Goal: Transaction & Acquisition: Obtain resource

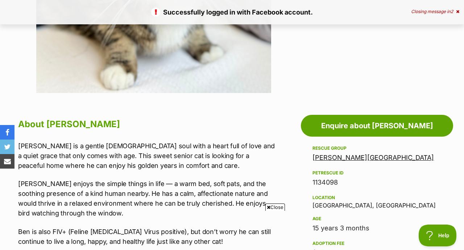
scroll to position [300, 0]
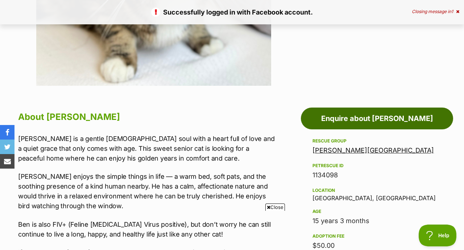
click at [330, 121] on link "Enquire about [PERSON_NAME]" at bounding box center [377, 118] width 152 height 22
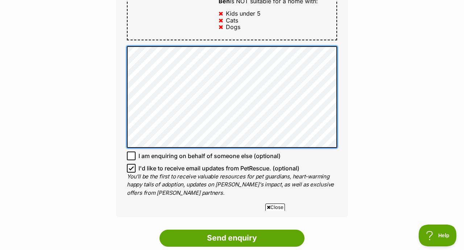
scroll to position [456, 0]
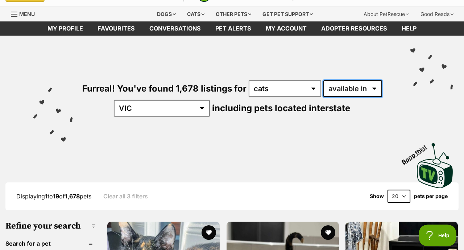
click at [376, 86] on select "available in located in" at bounding box center [353, 88] width 59 height 17
select select "disabled"
click at [324, 80] on select "available in located in" at bounding box center [353, 88] width 59 height 17
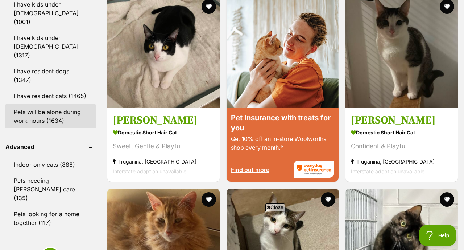
scroll to position [891, 0]
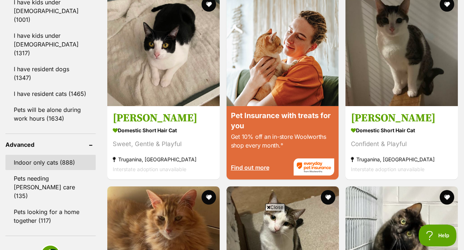
click at [49, 154] on link "Indoor only cats (888)" at bounding box center [50, 161] width 90 height 15
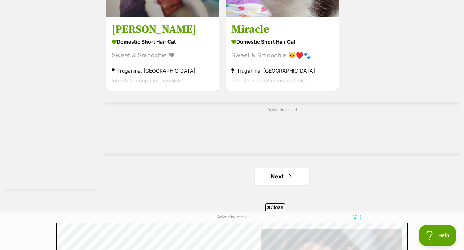
scroll to position [1631, 0]
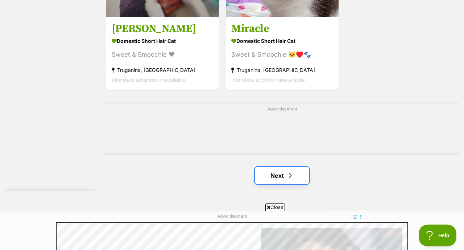
click at [287, 178] on span "Next page" at bounding box center [290, 175] width 7 height 9
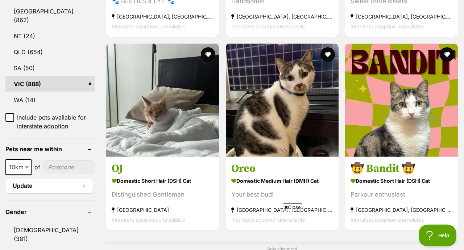
scroll to position [388, 0]
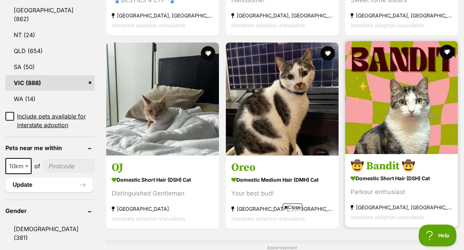
click at [392, 90] on img at bounding box center [401, 97] width 113 height 113
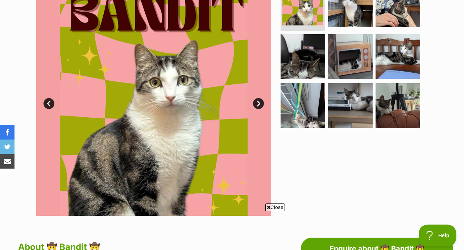
click at [261, 108] on img at bounding box center [153, 97] width 235 height 235
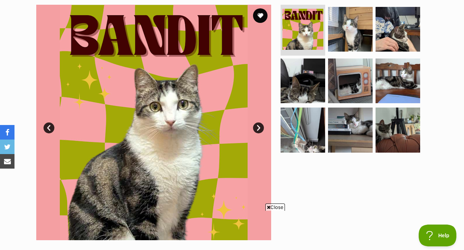
click at [258, 128] on link "Next" at bounding box center [258, 127] width 11 height 11
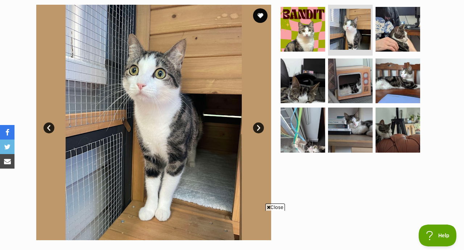
click at [258, 128] on link "Next" at bounding box center [258, 127] width 11 height 11
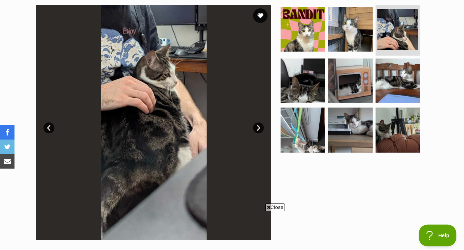
click at [258, 128] on link "Next" at bounding box center [258, 127] width 11 height 11
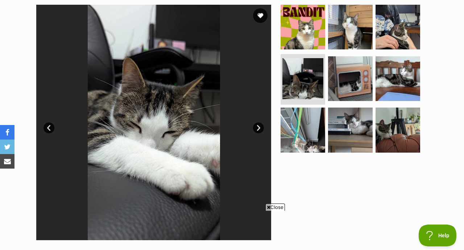
click at [258, 128] on link "Next" at bounding box center [258, 127] width 11 height 11
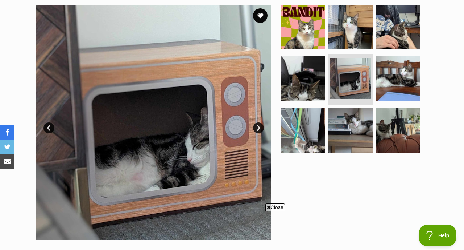
click at [258, 128] on link "Next" at bounding box center [258, 127] width 11 height 11
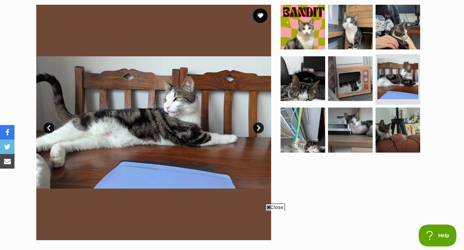
click at [258, 128] on link "Next" at bounding box center [258, 127] width 11 height 11
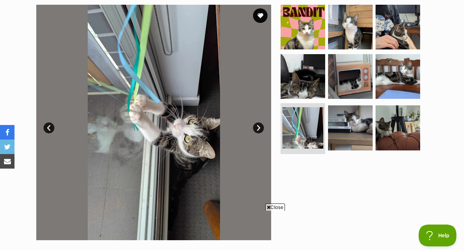
click at [258, 128] on link "Next" at bounding box center [258, 127] width 11 height 11
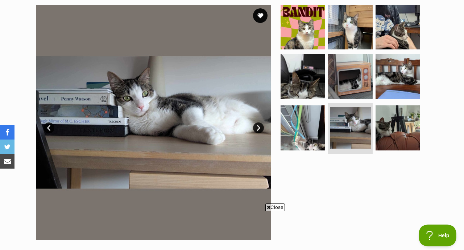
click at [258, 128] on link "Next" at bounding box center [258, 127] width 11 height 11
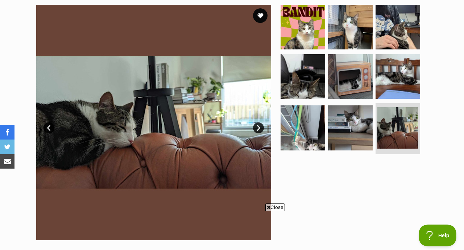
click at [258, 128] on link "Next" at bounding box center [258, 127] width 11 height 11
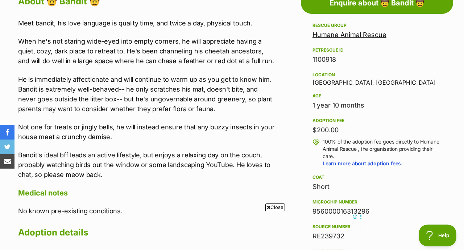
scroll to position [403, 0]
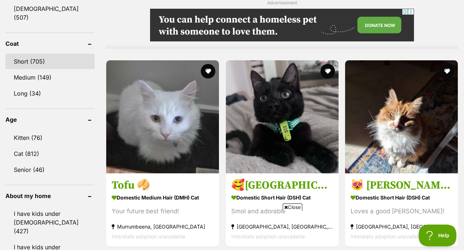
scroll to position [633, 0]
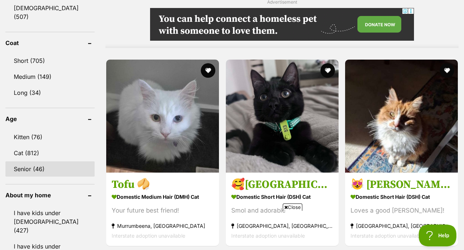
click at [42, 161] on link "Senior (46)" at bounding box center [49, 168] width 89 height 15
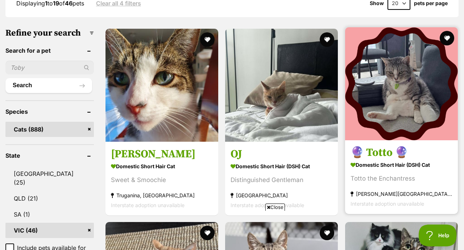
scroll to position [218, 0]
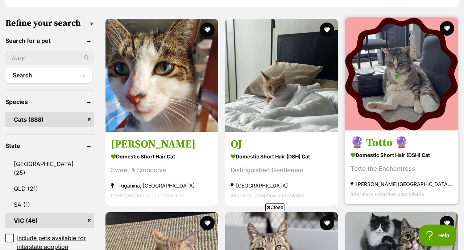
click at [359, 90] on img at bounding box center [401, 73] width 113 height 113
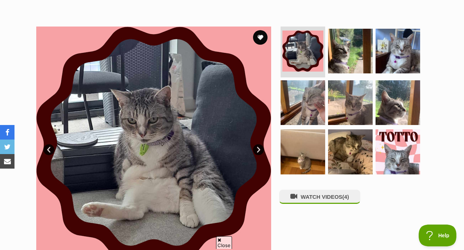
scroll to position [126, 0]
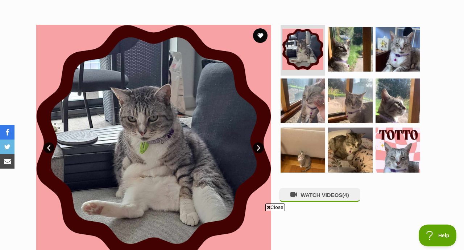
click at [260, 147] on link "Next" at bounding box center [258, 147] width 11 height 11
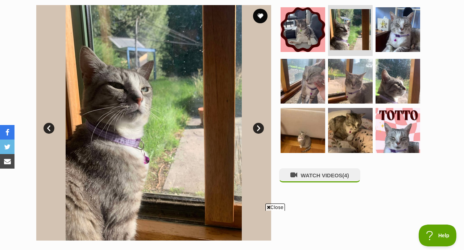
scroll to position [0, 0]
click at [261, 128] on link "Next" at bounding box center [258, 128] width 11 height 11
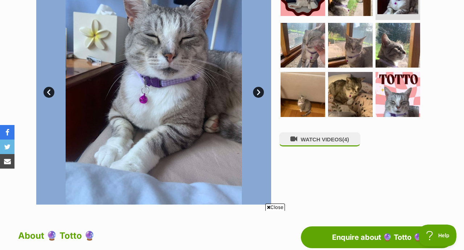
scroll to position [183, 0]
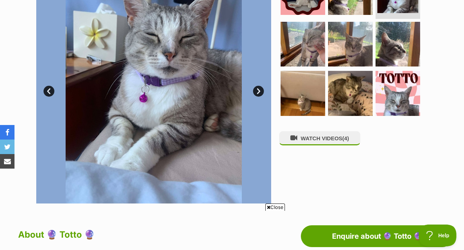
click at [258, 91] on link "Next" at bounding box center [258, 91] width 11 height 11
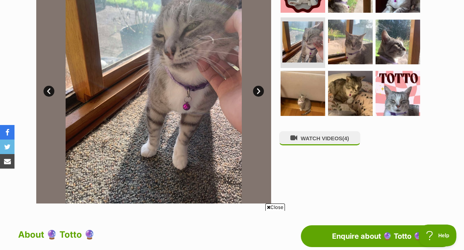
click at [258, 91] on link "Next" at bounding box center [258, 91] width 11 height 11
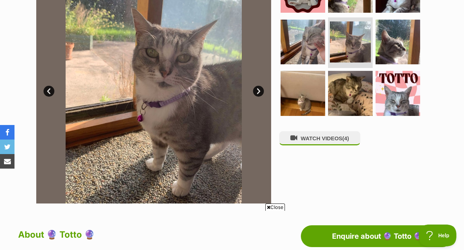
click at [258, 91] on link "Next" at bounding box center [258, 91] width 11 height 11
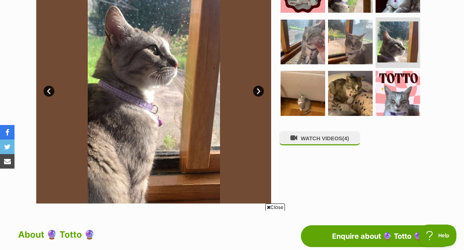
click at [258, 91] on link "Next" at bounding box center [258, 91] width 11 height 11
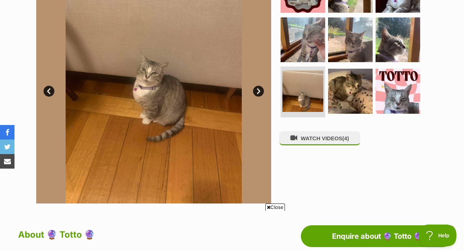
click at [258, 92] on link "Next" at bounding box center [258, 91] width 11 height 11
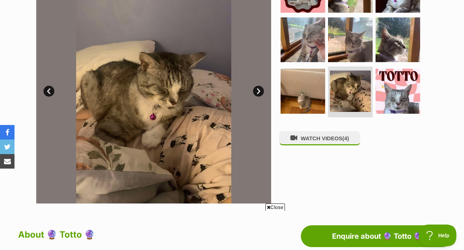
click at [258, 92] on link "Next" at bounding box center [258, 91] width 11 height 11
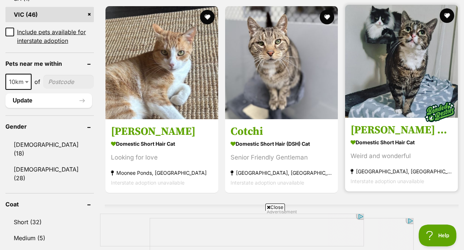
click at [374, 57] on img at bounding box center [401, 61] width 113 height 113
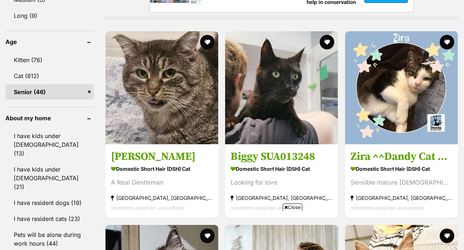
click at [197, 117] on img at bounding box center [162, 87] width 113 height 113
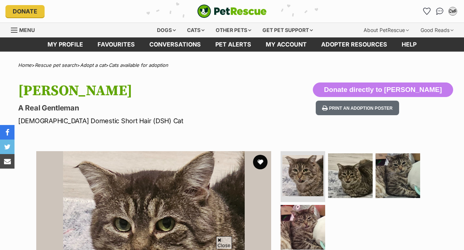
scroll to position [41, 0]
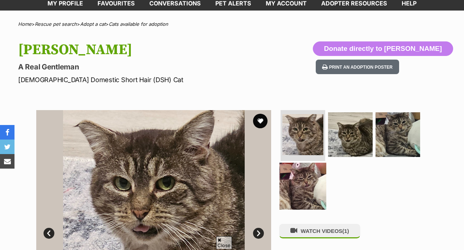
click at [311, 175] on img at bounding box center [303, 185] width 47 height 47
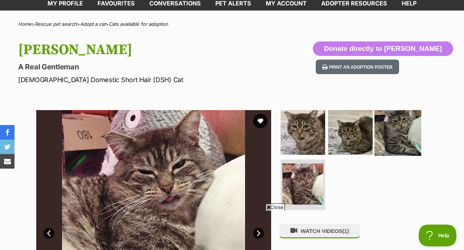
scroll to position [76, 0]
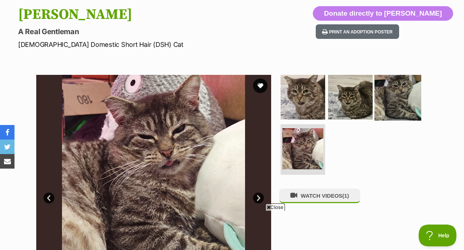
click at [393, 100] on img at bounding box center [398, 97] width 47 height 47
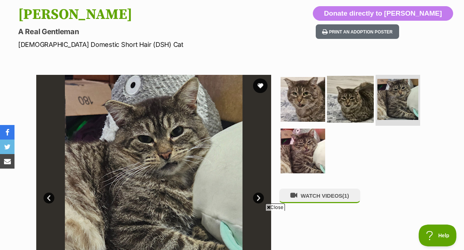
scroll to position [0, 0]
click at [349, 100] on img at bounding box center [350, 99] width 47 height 47
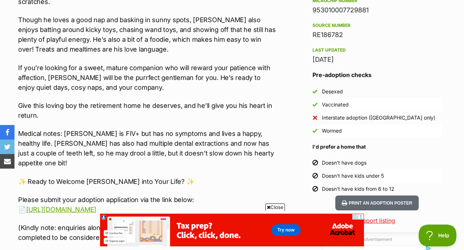
scroll to position [618, 0]
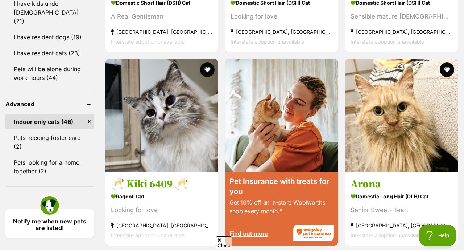
scroll to position [828, 0]
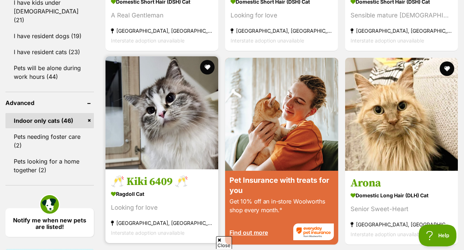
click at [186, 101] on img at bounding box center [162, 112] width 113 height 113
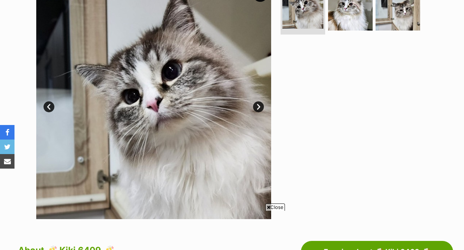
scroll to position [146, 0]
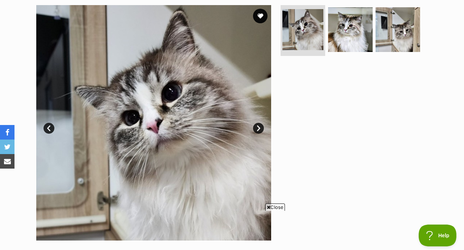
click at [257, 127] on link "Next" at bounding box center [258, 128] width 11 height 11
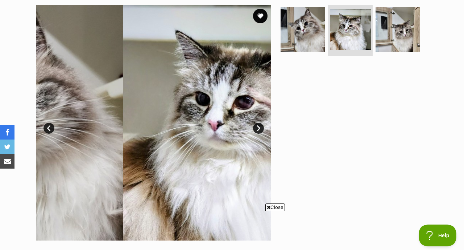
scroll to position [0, 0]
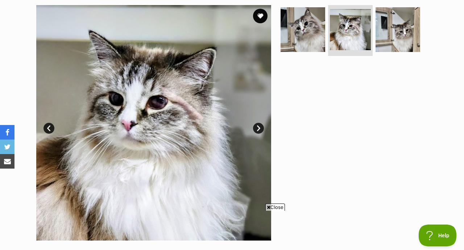
click at [257, 127] on link "Next" at bounding box center [258, 128] width 11 height 11
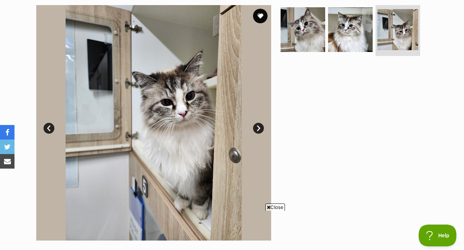
click at [257, 127] on link "Next" at bounding box center [258, 128] width 11 height 11
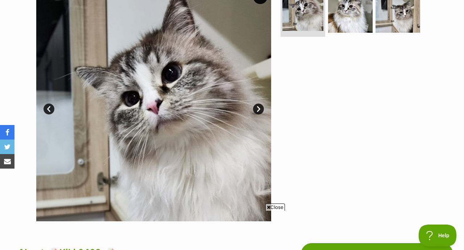
scroll to position [153, 0]
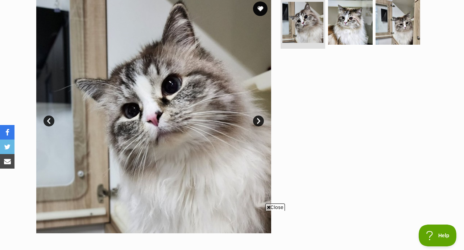
click at [260, 121] on link "Next" at bounding box center [258, 120] width 11 height 11
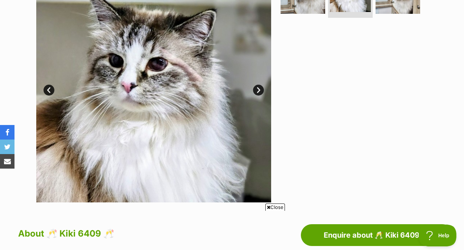
scroll to position [182, 0]
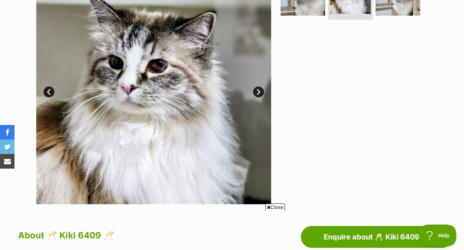
click at [258, 90] on link "Next" at bounding box center [258, 91] width 11 height 11
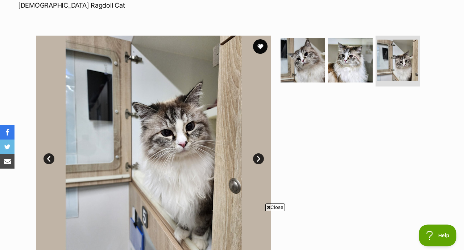
scroll to position [103, 0]
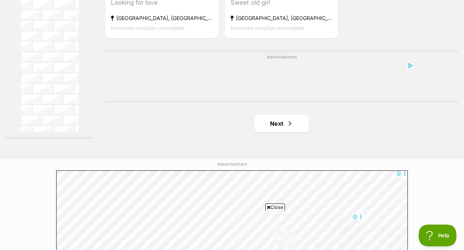
scroll to position [1706, 0]
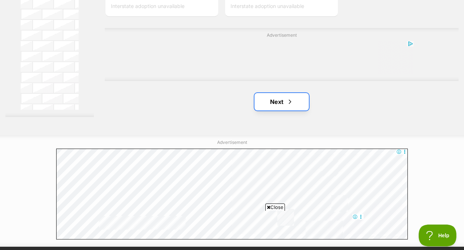
click at [277, 105] on link "Next" at bounding box center [282, 101] width 54 height 17
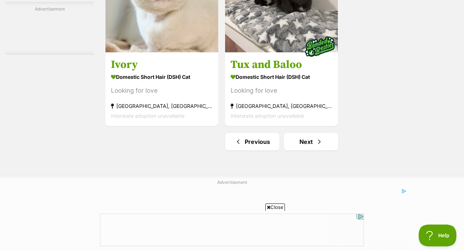
scroll to position [1667, 0]
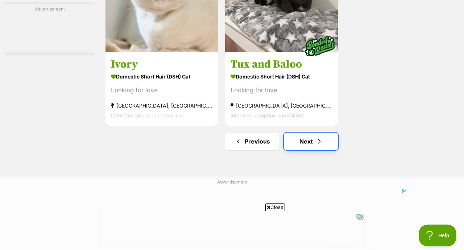
click at [318, 143] on span "Next page" at bounding box center [319, 141] width 7 height 9
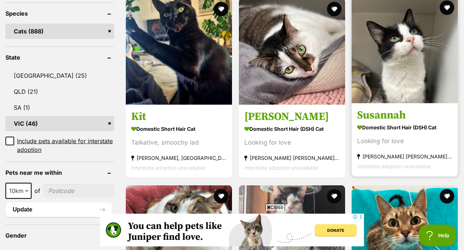
click at [384, 80] on img at bounding box center [405, 50] width 106 height 106
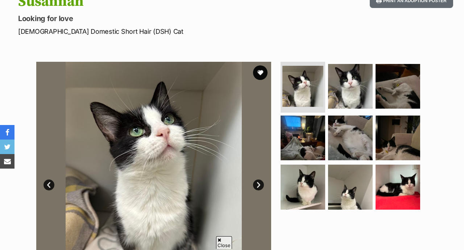
scroll to position [93, 0]
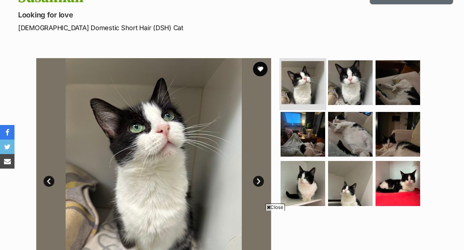
click at [287, 87] on img at bounding box center [302, 82] width 43 height 43
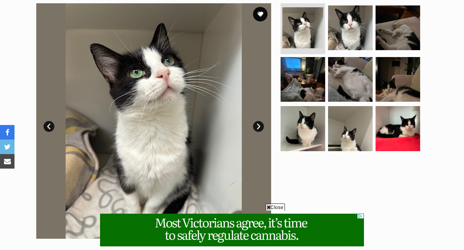
scroll to position [0, 0]
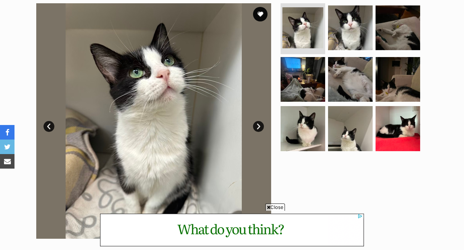
click at [263, 124] on link "Next" at bounding box center [258, 126] width 11 height 11
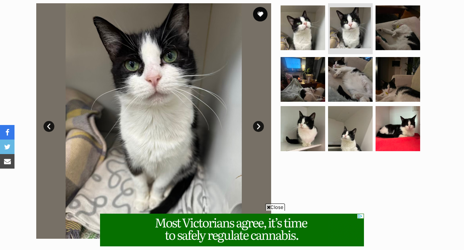
click at [263, 124] on link "Next" at bounding box center [258, 126] width 11 height 11
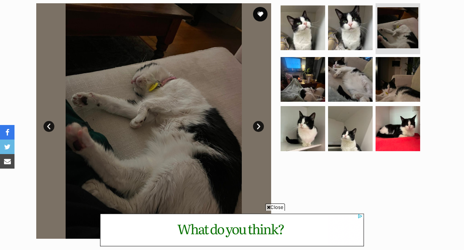
click at [263, 124] on link "Next" at bounding box center [258, 126] width 11 height 11
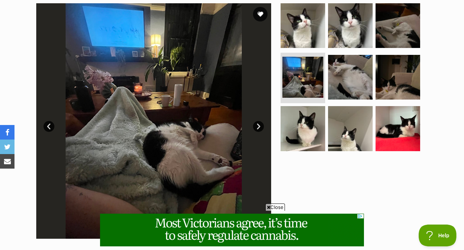
click at [263, 124] on link "Next" at bounding box center [258, 126] width 11 height 11
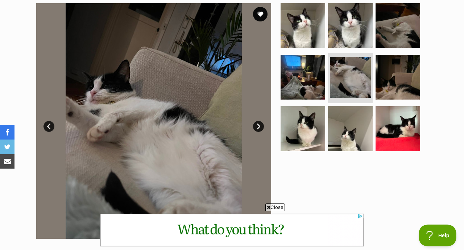
click at [263, 124] on link "Next" at bounding box center [258, 126] width 11 height 11
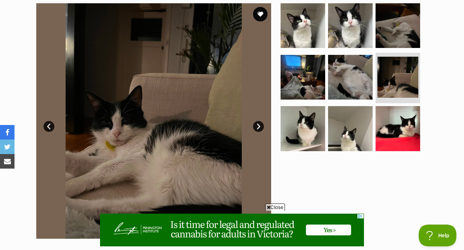
click at [263, 124] on link "Next" at bounding box center [258, 126] width 11 height 11
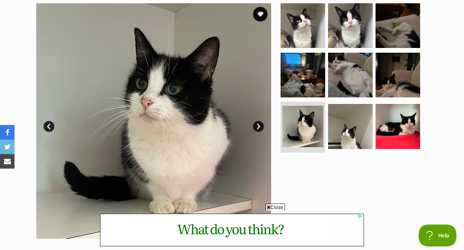
click at [263, 124] on link "Next" at bounding box center [258, 126] width 11 height 11
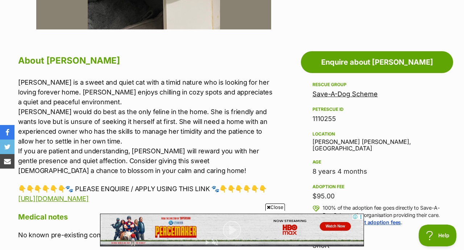
scroll to position [359, 0]
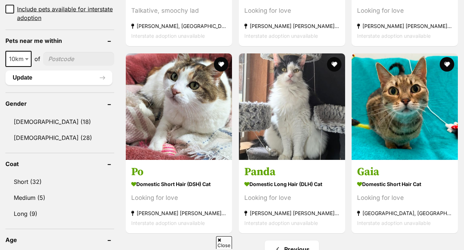
scroll to position [450, 0]
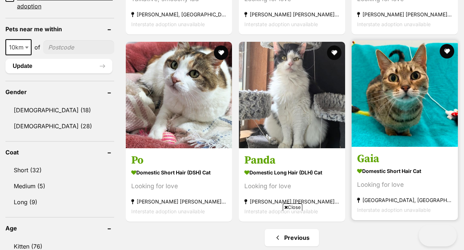
click at [373, 80] on img at bounding box center [405, 93] width 106 height 106
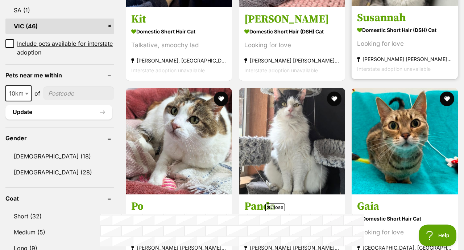
scroll to position [406, 0]
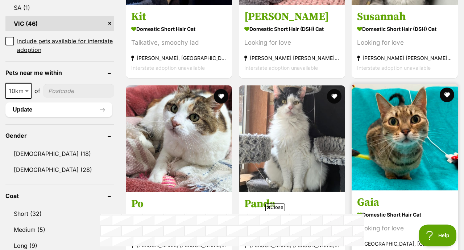
click at [375, 114] on img at bounding box center [405, 137] width 106 height 106
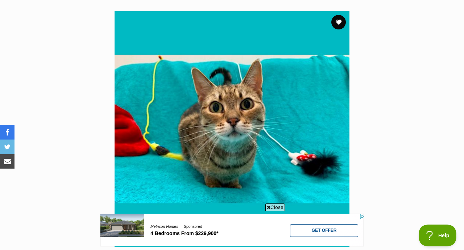
scroll to position [135, 0]
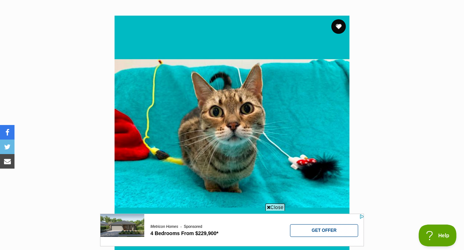
click at [271, 78] on img at bounding box center [232, 133] width 235 height 235
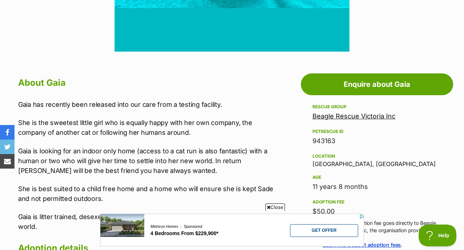
scroll to position [0, 0]
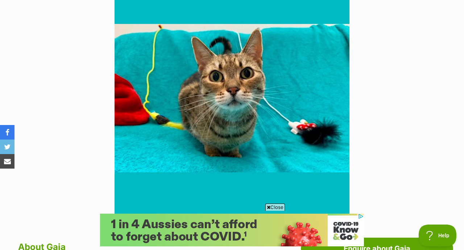
scroll to position [179, 0]
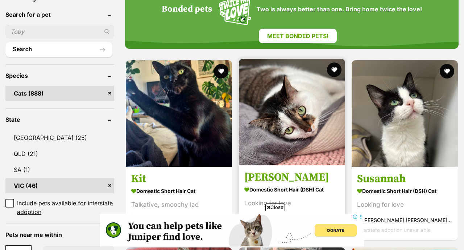
click at [295, 114] on img at bounding box center [292, 112] width 106 height 106
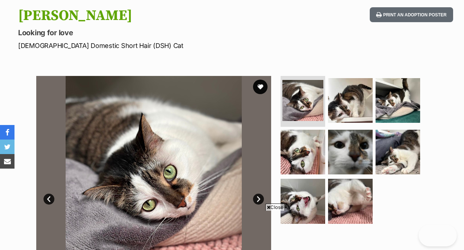
scroll to position [160, 0]
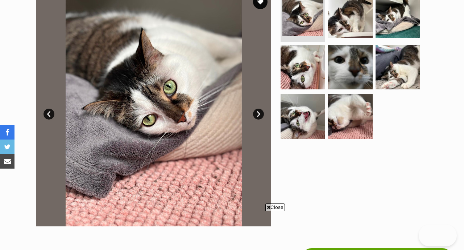
click at [259, 114] on link "Next" at bounding box center [258, 113] width 11 height 11
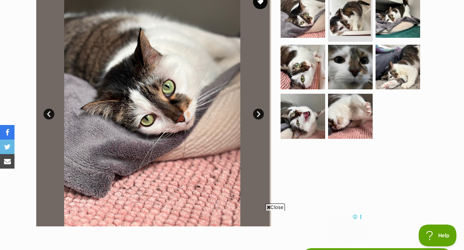
scroll to position [0, 0]
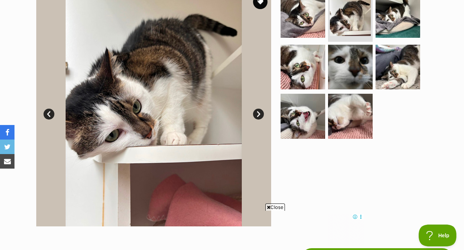
click at [259, 114] on link "Next" at bounding box center [258, 113] width 11 height 11
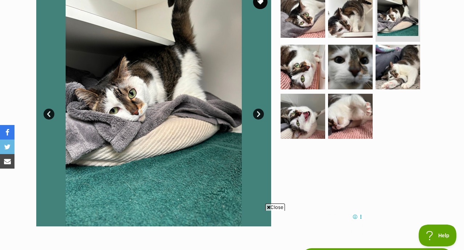
click at [259, 114] on link "Next" at bounding box center [258, 113] width 11 height 11
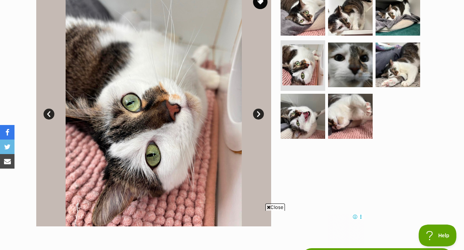
click at [259, 114] on link "Next" at bounding box center [258, 113] width 11 height 11
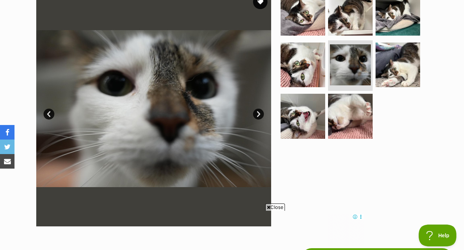
click at [259, 114] on link "Next" at bounding box center [258, 113] width 11 height 11
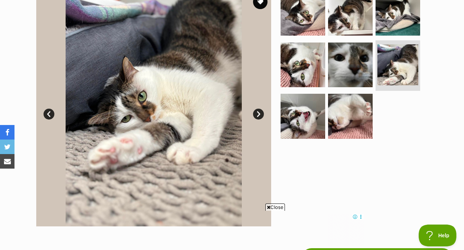
click at [259, 114] on link "Next" at bounding box center [258, 113] width 11 height 11
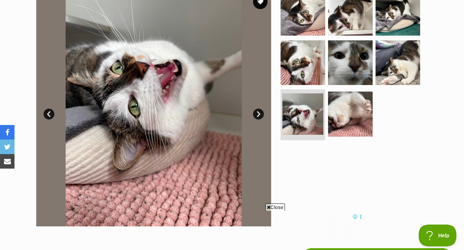
click at [259, 114] on link "Next" at bounding box center [258, 113] width 11 height 11
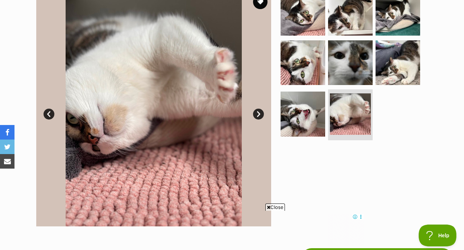
click at [259, 114] on link "Next" at bounding box center [258, 113] width 11 height 11
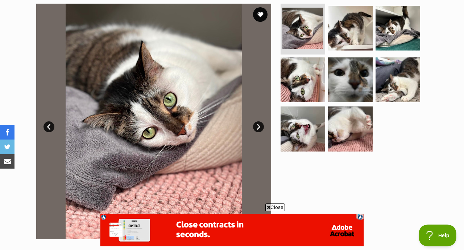
scroll to position [145, 0]
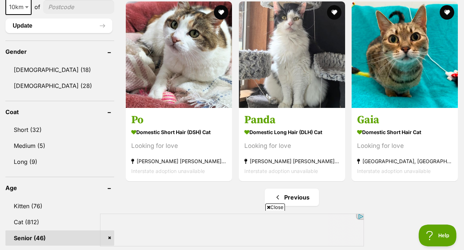
scroll to position [498, 0]
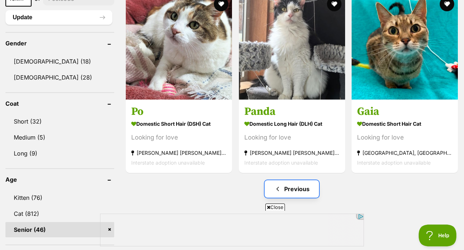
click at [298, 190] on link "Previous" at bounding box center [292, 188] width 54 height 17
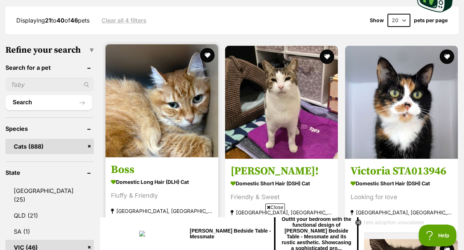
click at [188, 102] on img at bounding box center [162, 100] width 113 height 113
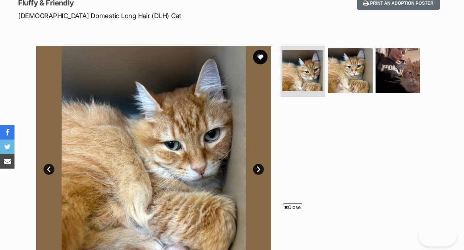
scroll to position [149, 0]
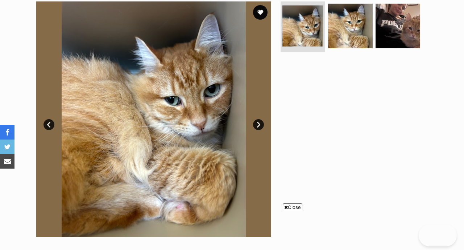
click at [257, 123] on link "Next" at bounding box center [258, 124] width 11 height 11
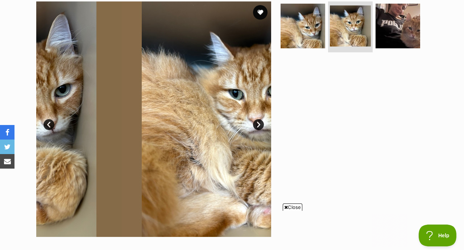
scroll to position [0, 0]
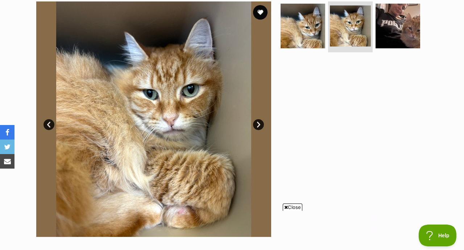
click at [257, 123] on link "Next" at bounding box center [258, 124] width 11 height 11
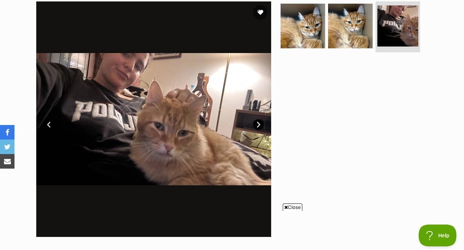
click at [257, 123] on link "Next" at bounding box center [258, 124] width 11 height 11
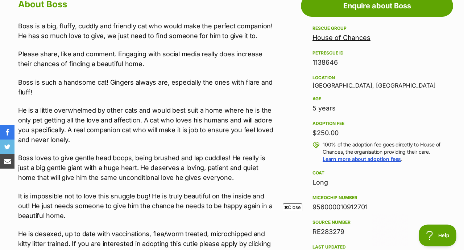
scroll to position [414, 0]
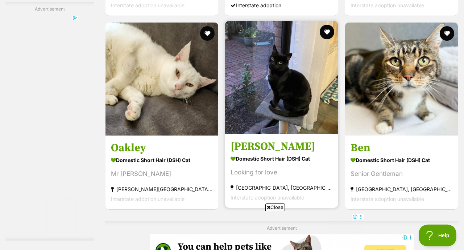
scroll to position [1314, 0]
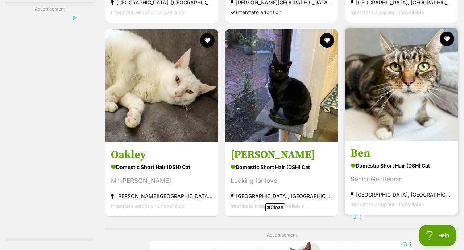
click at [364, 63] on img at bounding box center [401, 84] width 113 height 113
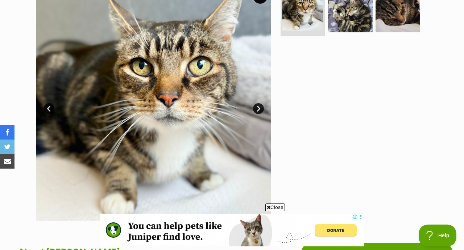
scroll to position [168, 0]
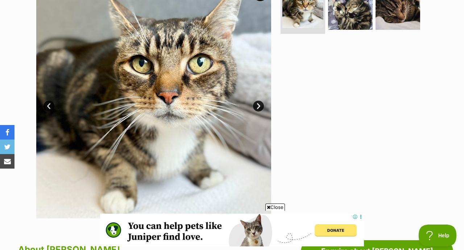
click at [260, 103] on link "Next" at bounding box center [258, 105] width 11 height 11
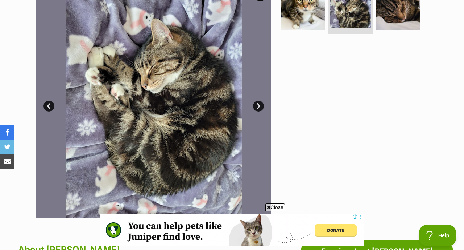
click at [260, 103] on link "Next" at bounding box center [258, 105] width 11 height 11
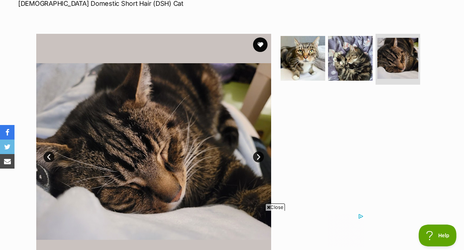
scroll to position [118, 0]
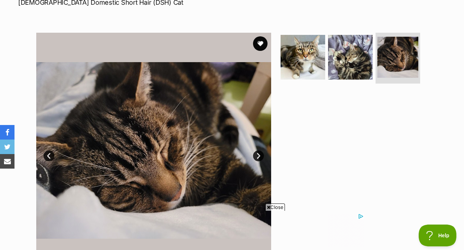
click at [259, 156] on link "Next" at bounding box center [258, 155] width 11 height 11
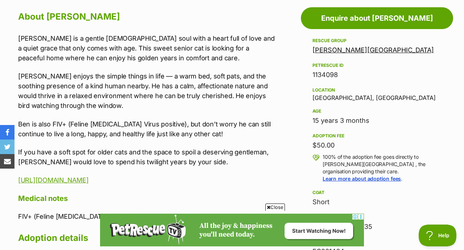
scroll to position [0, 0]
